Goal: Communication & Community: Answer question/provide support

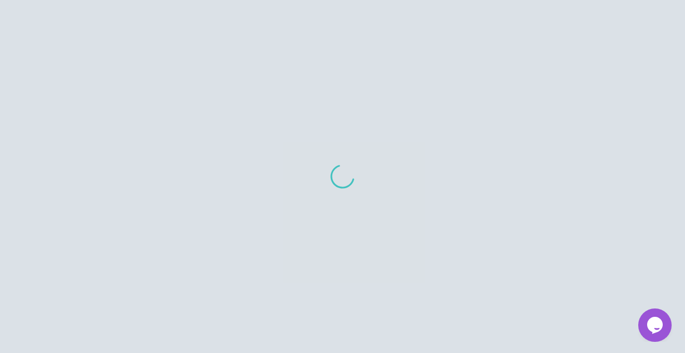
scroll to position [11, 0]
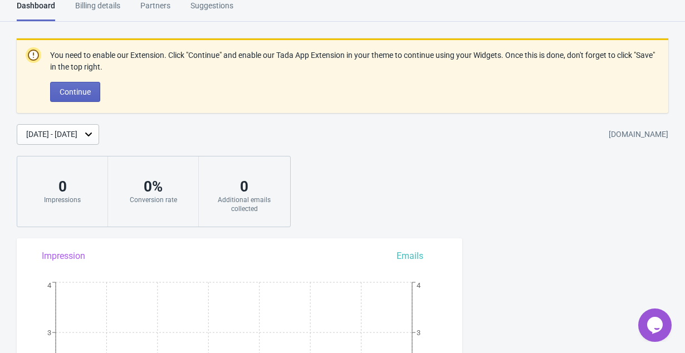
click at [648, 329] on icon "Opens Chat This icon Opens the chat window." at bounding box center [655, 325] width 18 height 18
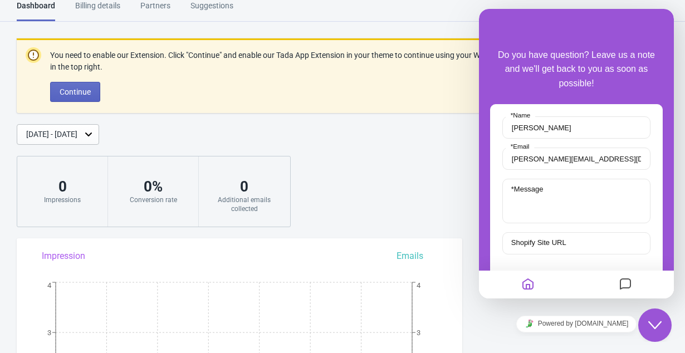
click at [629, 286] on icon "Messages" at bounding box center [625, 285] width 13 height 22
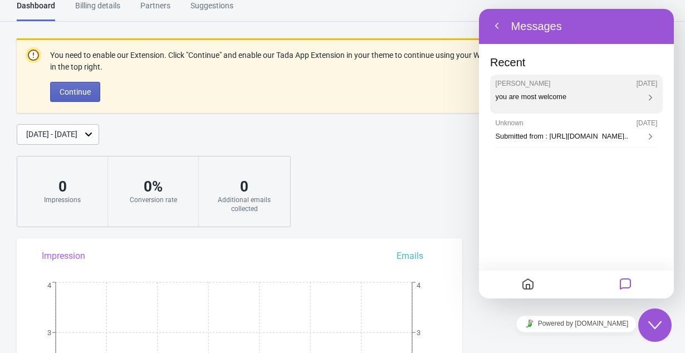
click at [597, 84] on div "Jeremy Bryan 05/09/2025" at bounding box center [577, 84] width 162 height 8
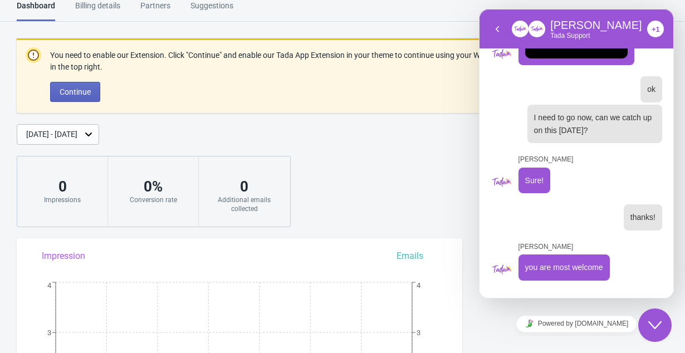
scroll to position [3425, 0]
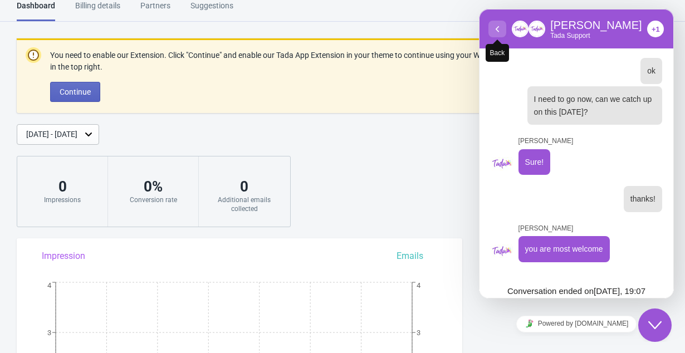
click at [497, 28] on icon "button" at bounding box center [497, 28] width 10 height 13
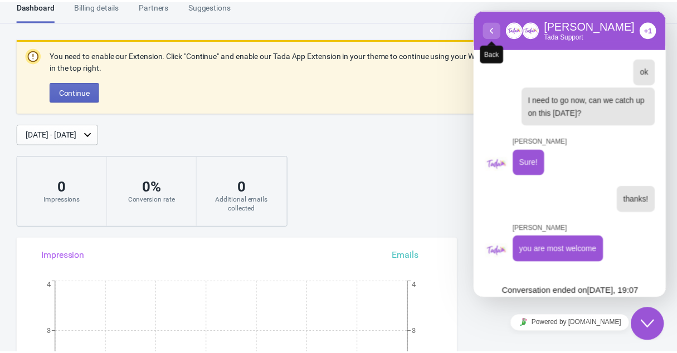
scroll to position [3421, 0]
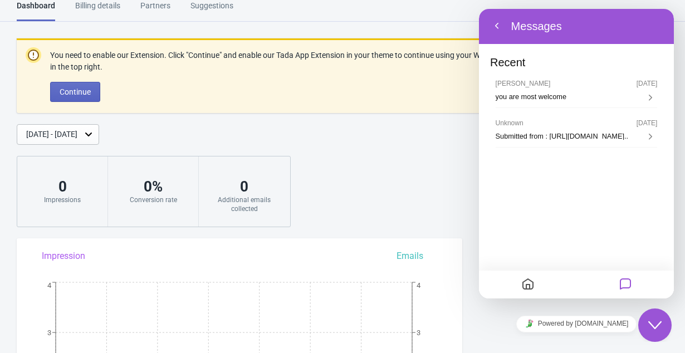
click at [525, 285] on icon "Home" at bounding box center [527, 285] width 13 height 22
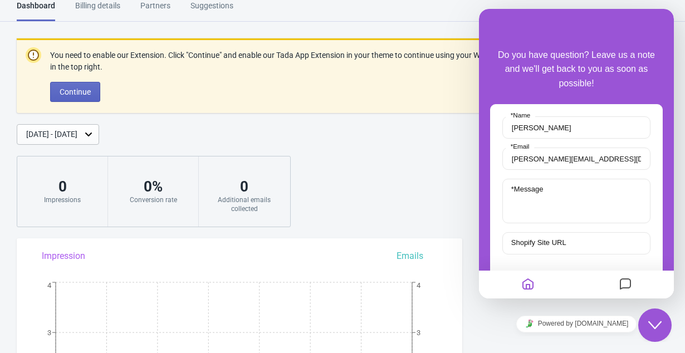
click at [382, 163] on div "You need to enable our Extension. Click "Continue" and enable our Tada App Exte…" at bounding box center [342, 132] width 685 height 189
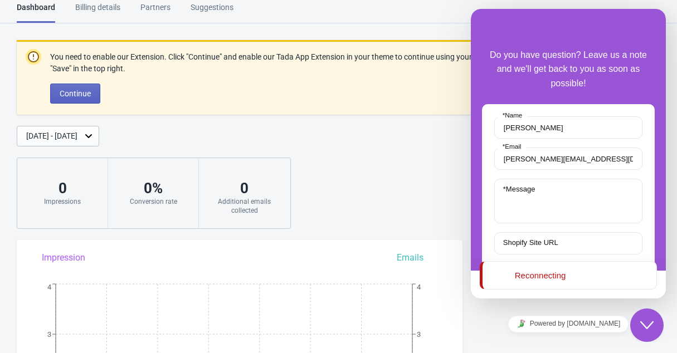
scroll to position [9, 0]
